Goal: Navigation & Orientation: Find specific page/section

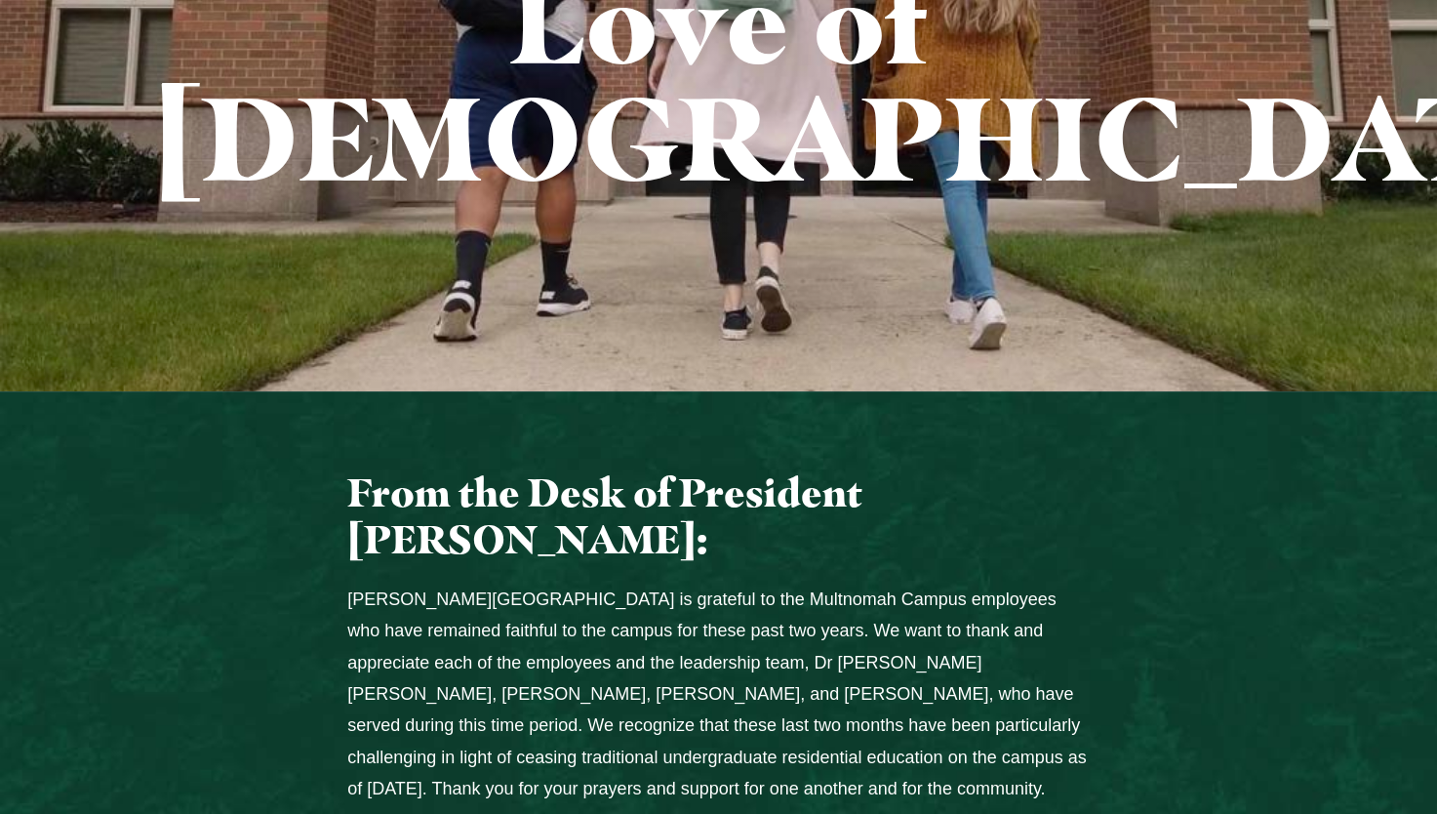
scroll to position [585, 0]
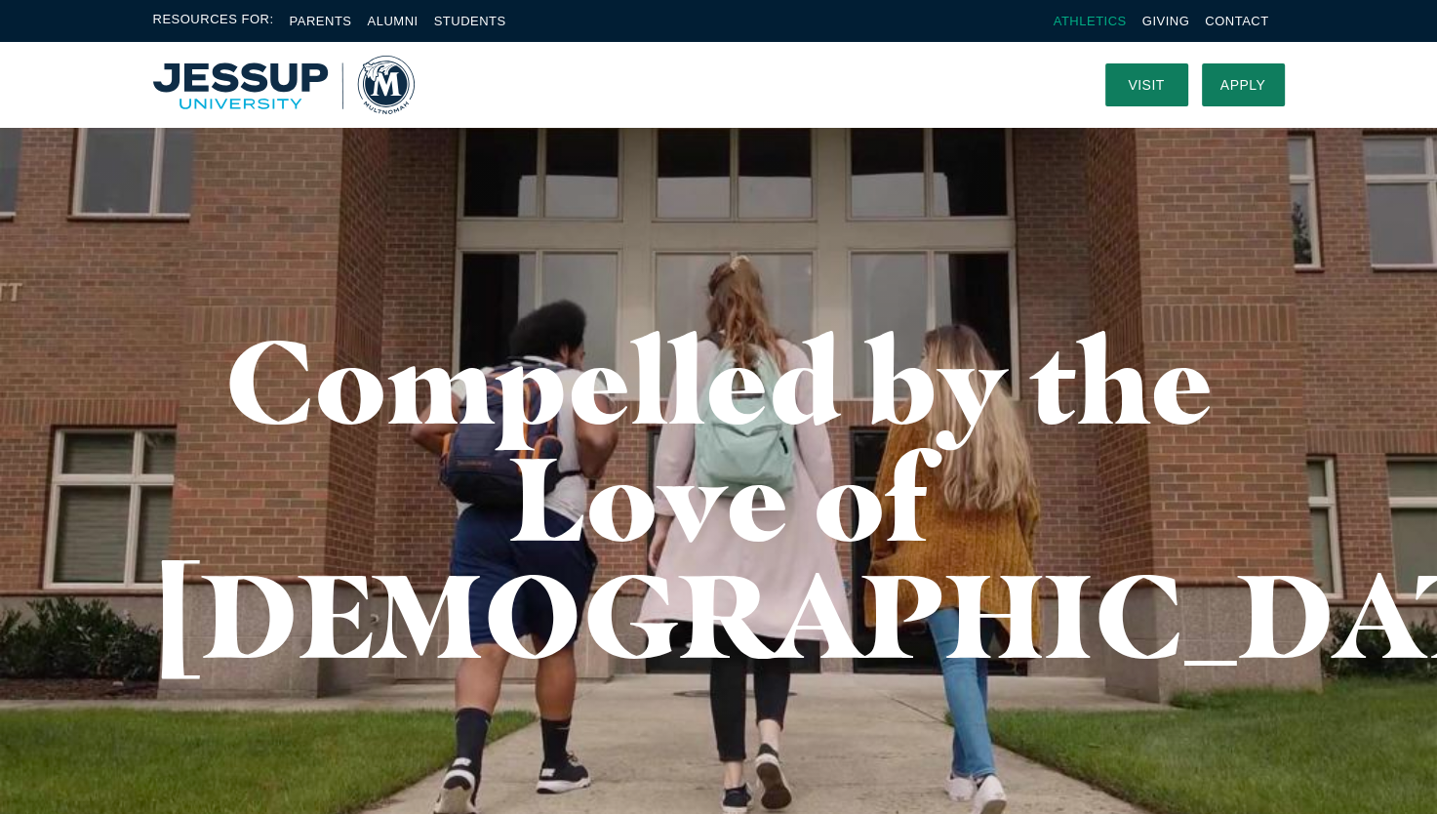
click at [1124, 22] on link "Athletics" at bounding box center [1090, 21] width 73 height 15
click at [340, 25] on link "Parents" at bounding box center [321, 21] width 62 height 15
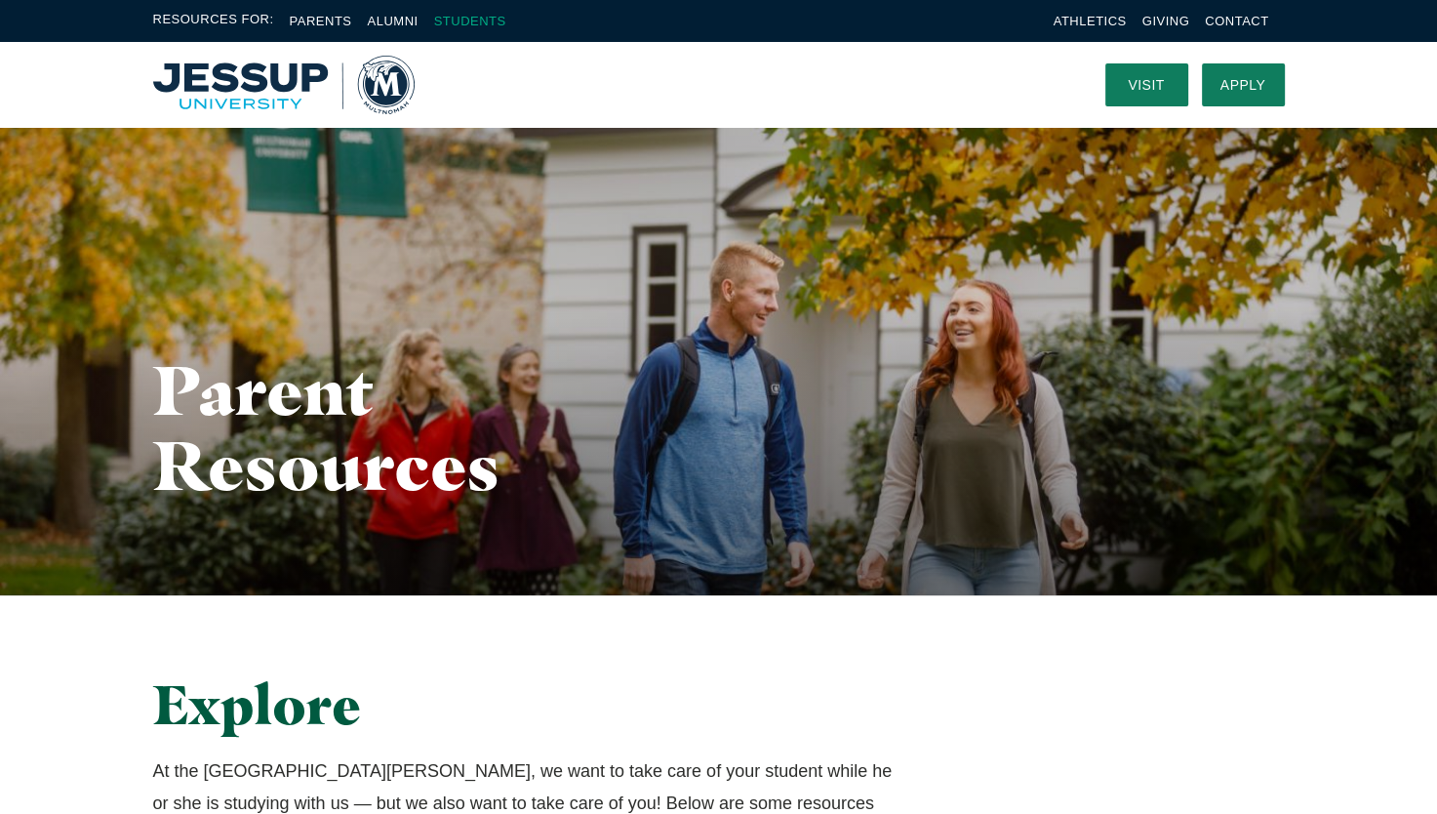
click at [465, 21] on link "Students" at bounding box center [470, 21] width 72 height 15
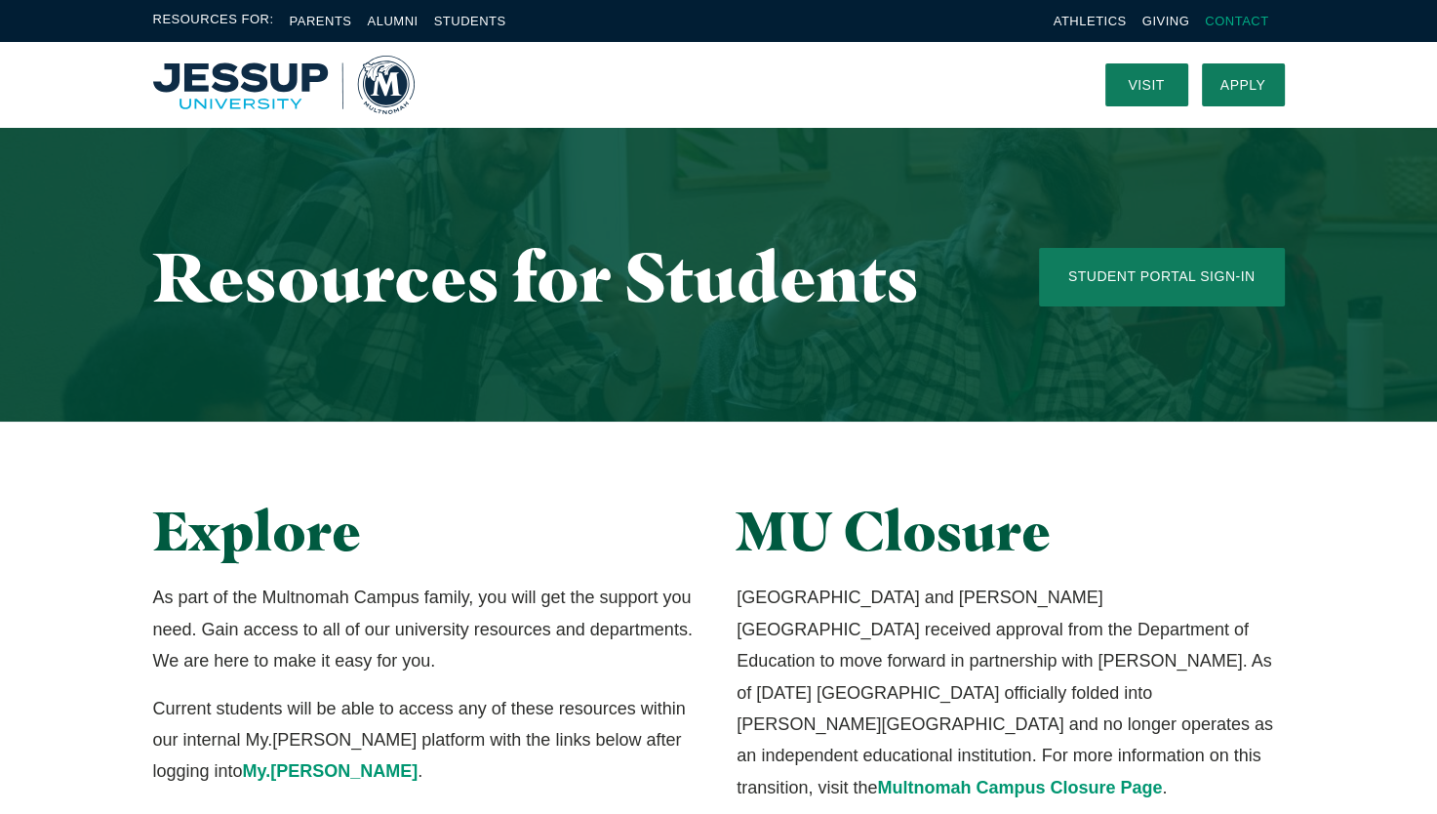
click at [1233, 25] on link "Contact" at bounding box center [1236, 21] width 63 height 15
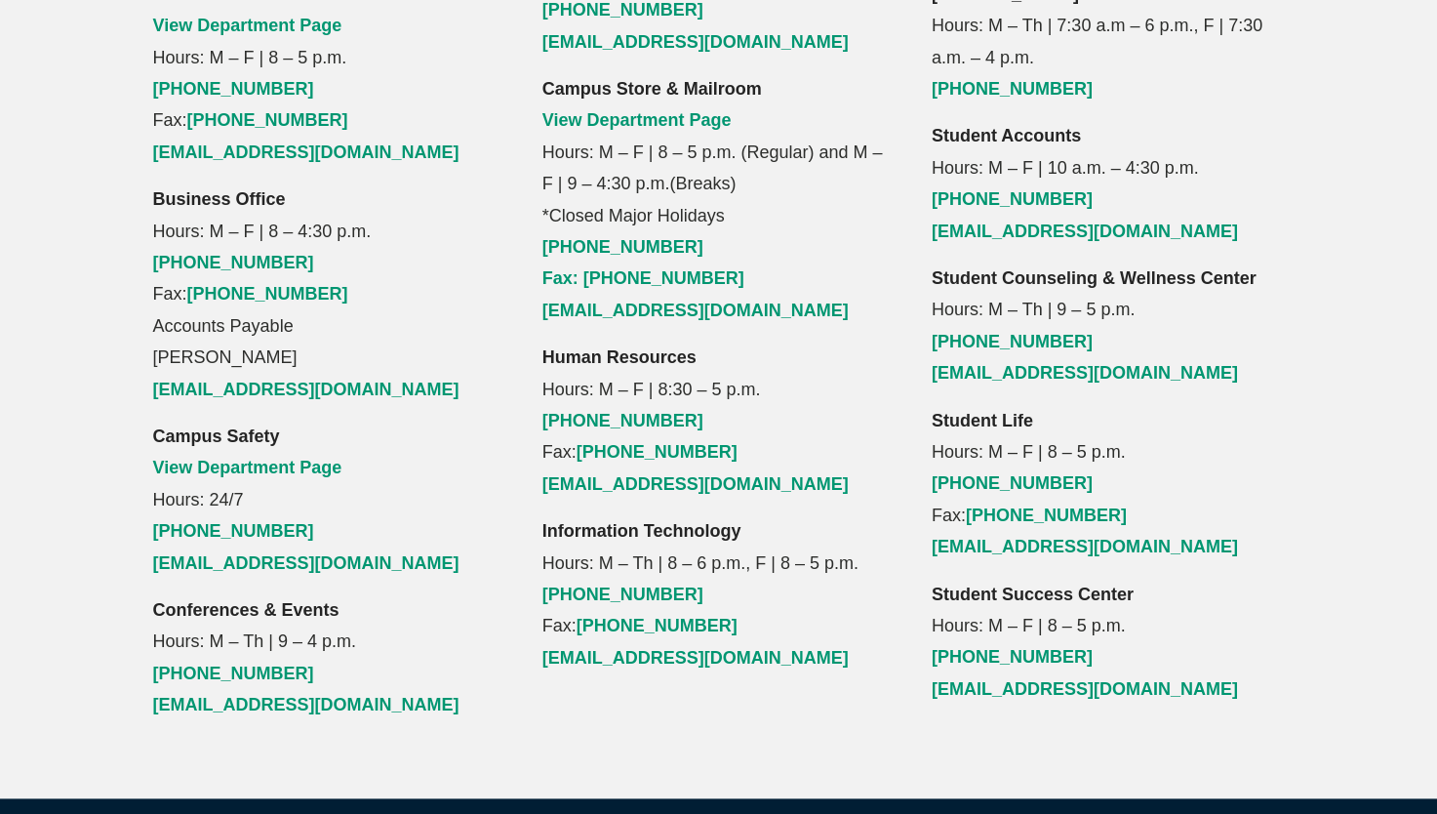
scroll to position [2342, 0]
